Goal: Transaction & Acquisition: Subscribe to service/newsletter

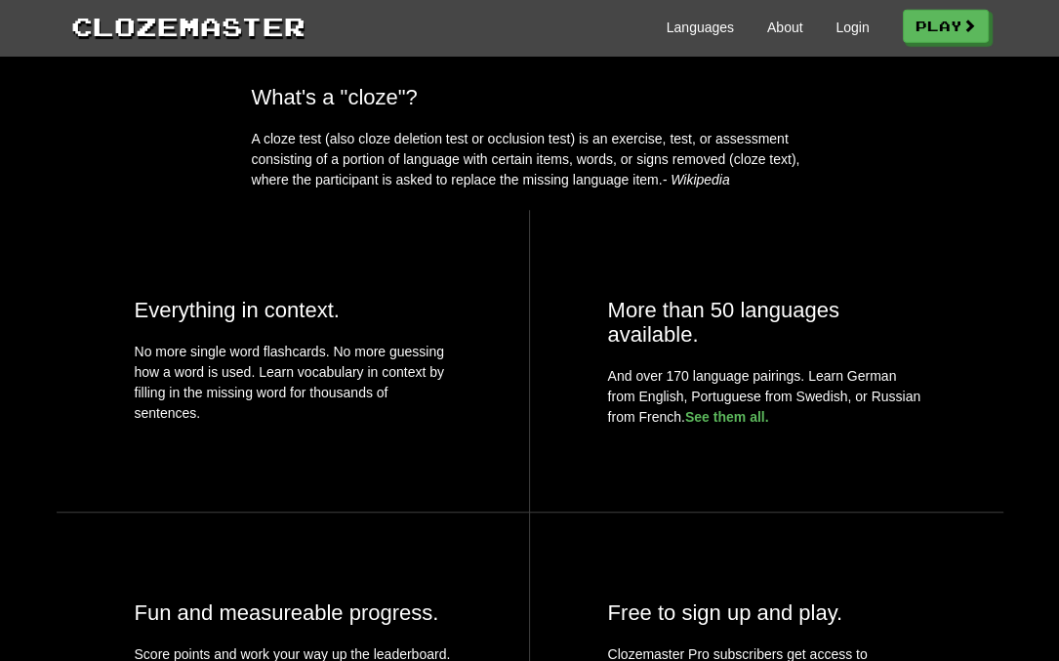
scroll to position [721, 0]
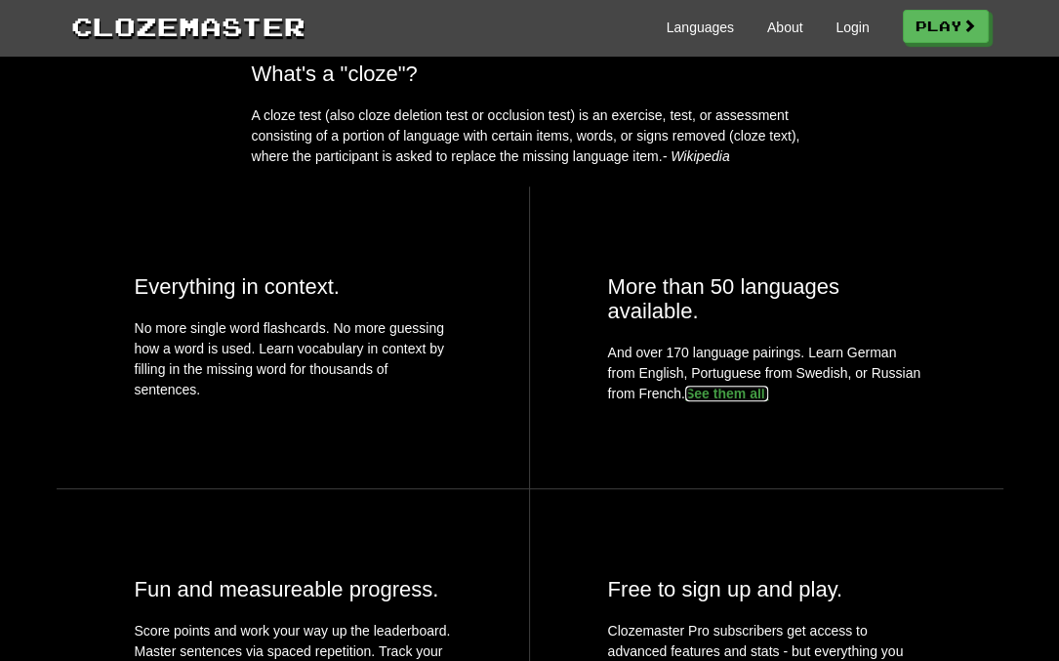
click at [703, 394] on link "See them all." at bounding box center [727, 394] width 84 height 16
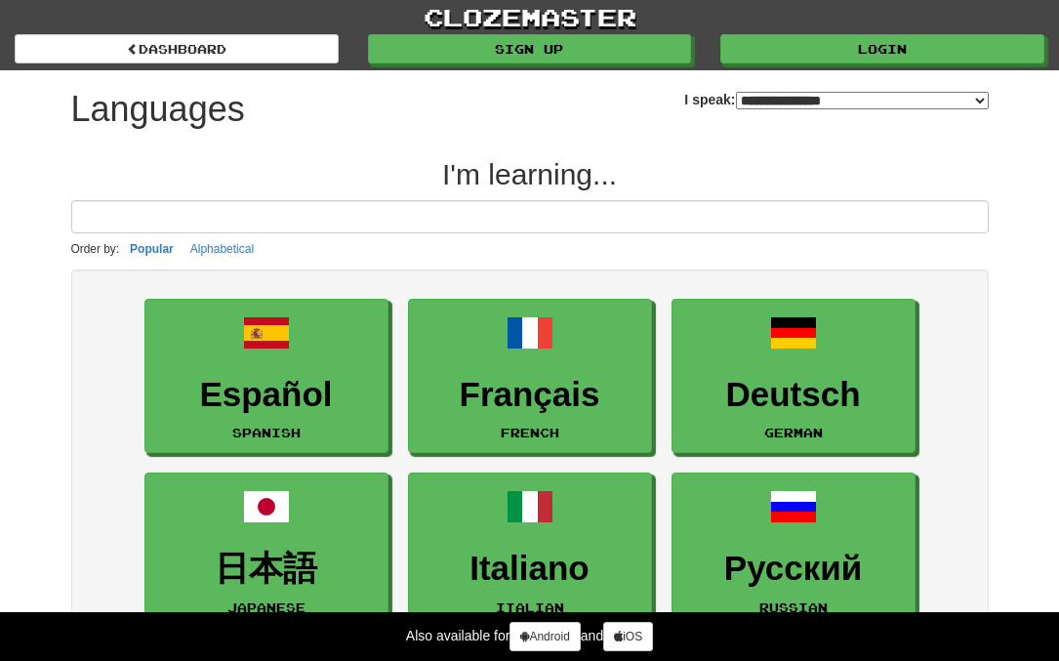
select select "*******"
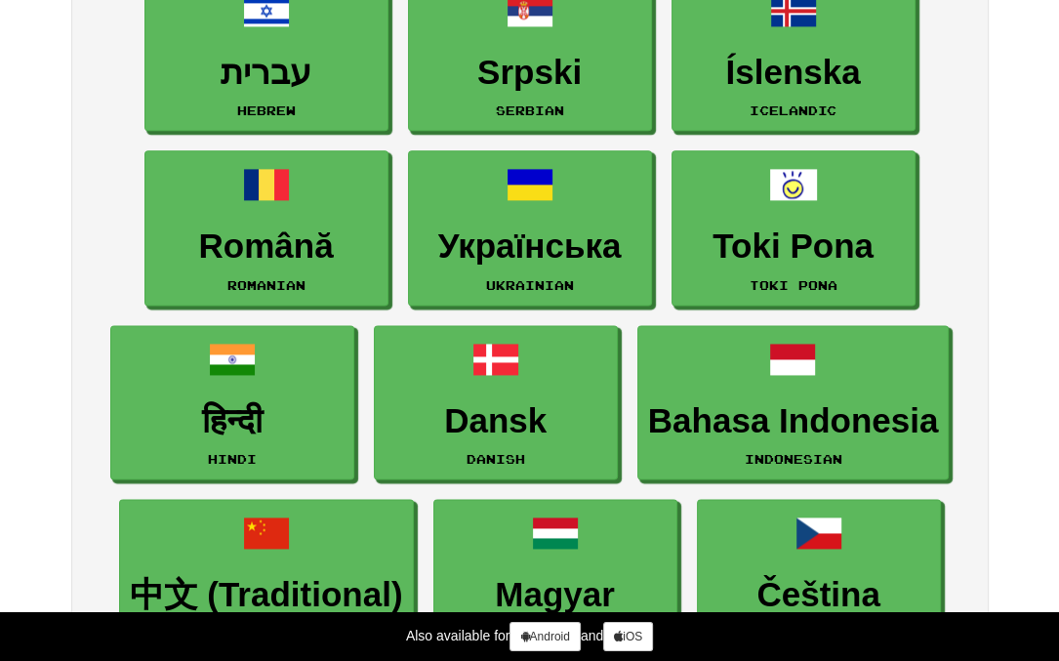
scroll to position [1752, 0]
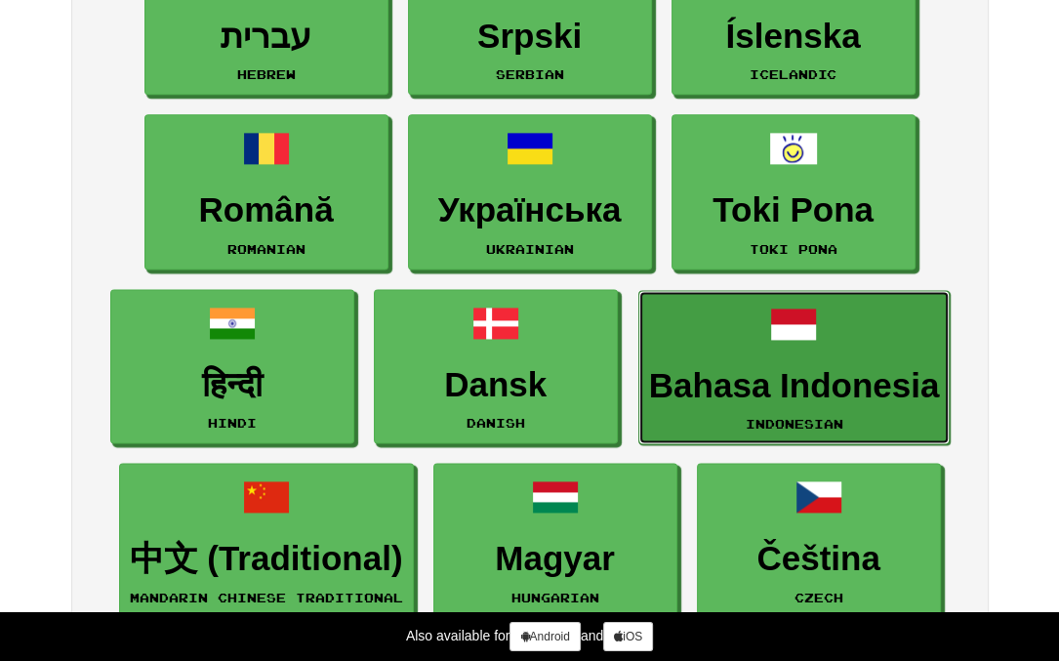
click at [820, 351] on link "Bahasa Indonesia Indonesian" at bounding box center [794, 367] width 312 height 155
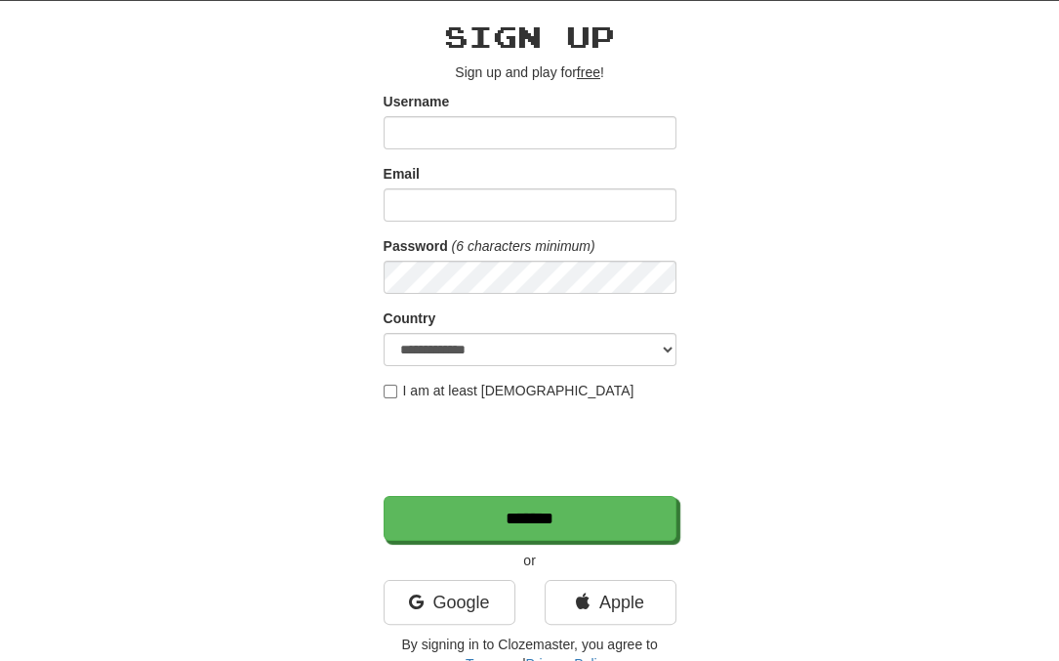
scroll to position [102, 0]
